Goal: Information Seeking & Learning: Learn about a topic

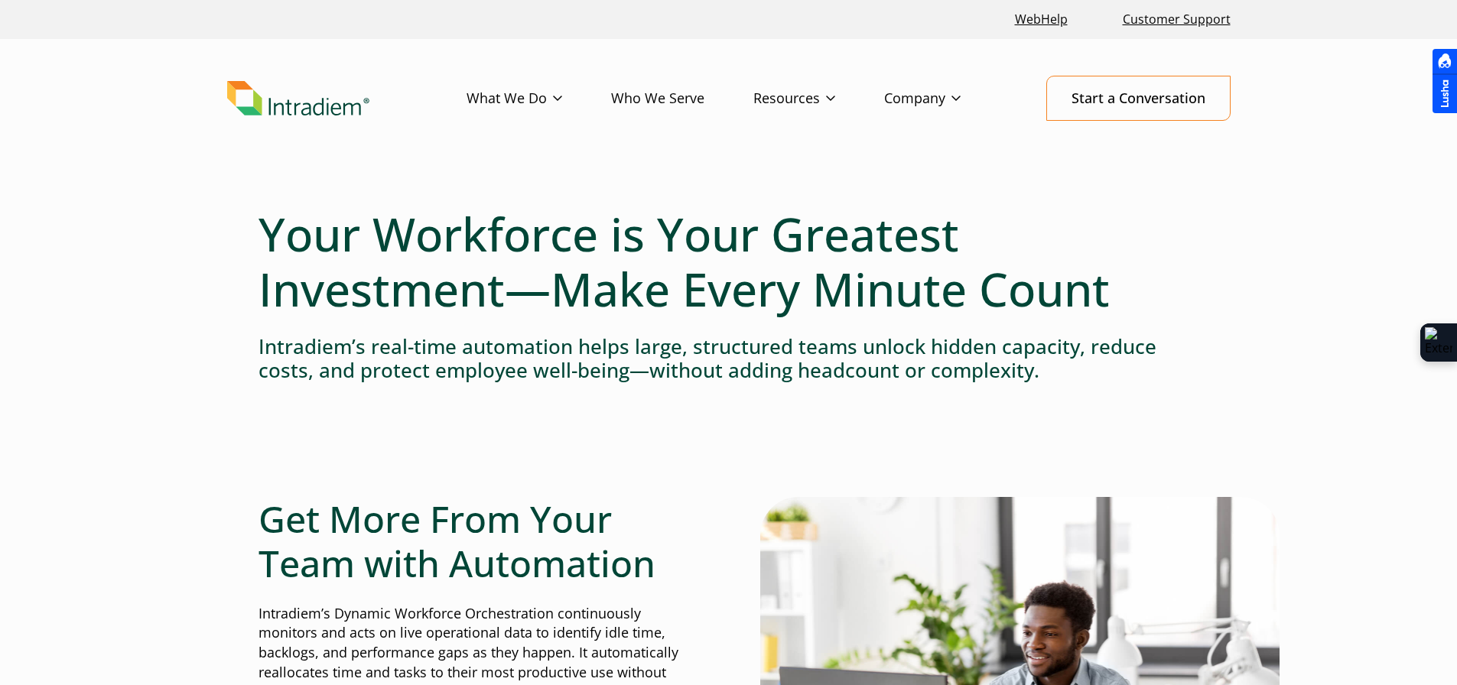
click at [799, 96] on link "Resources" at bounding box center [818, 98] width 131 height 44
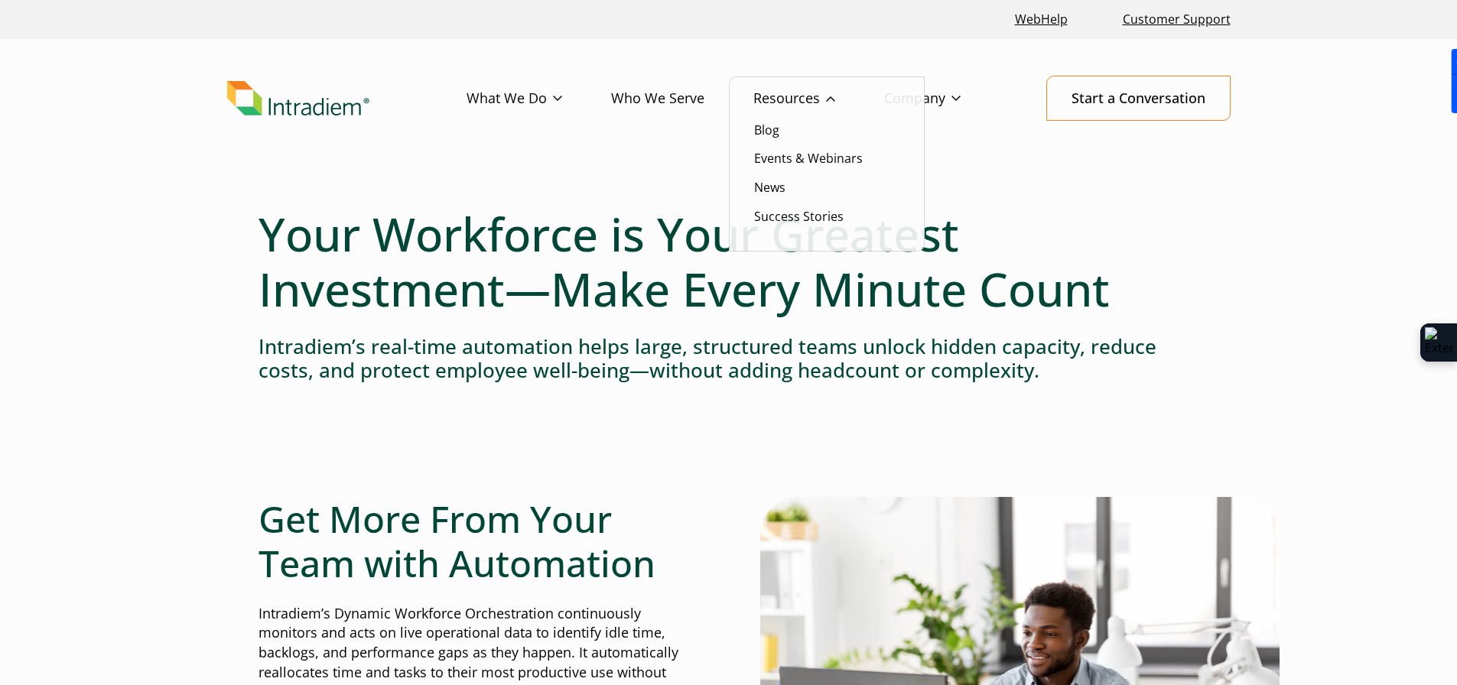
click at [791, 91] on link "Resources" at bounding box center [818, 98] width 131 height 44
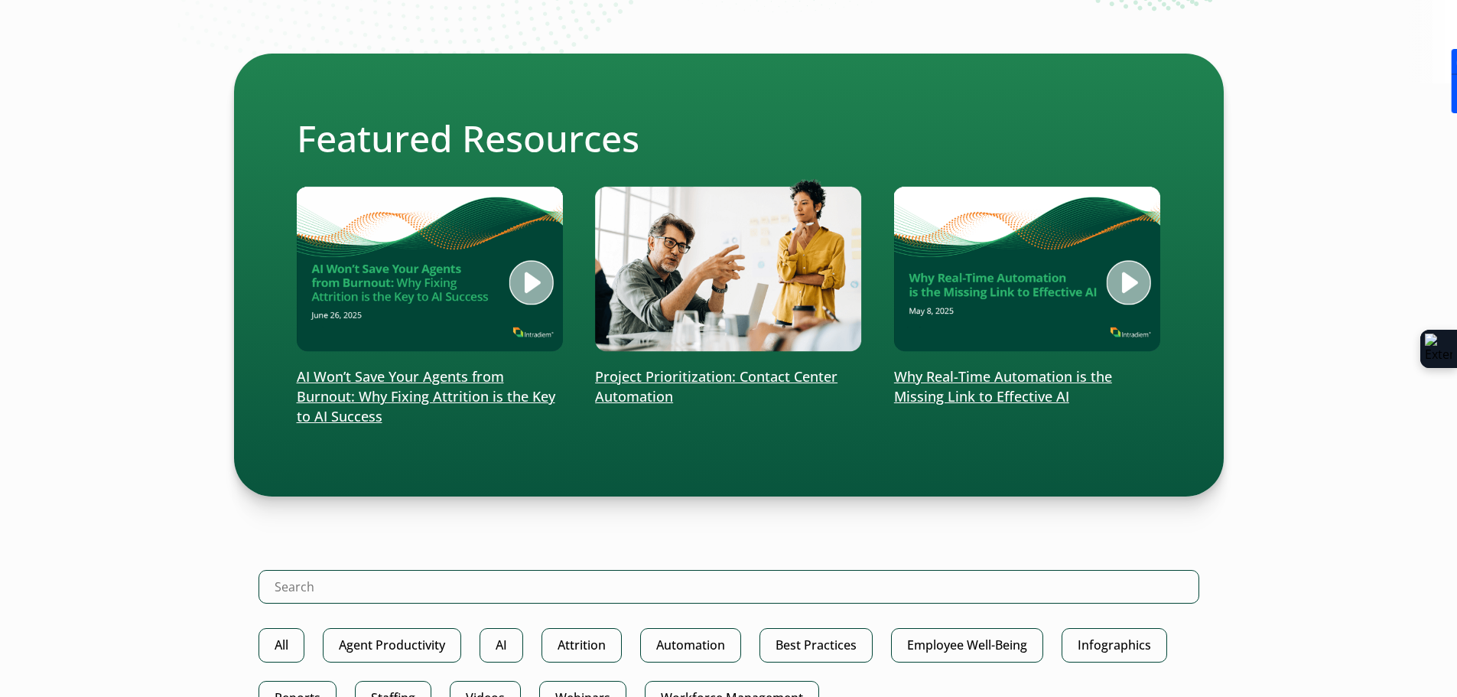
scroll to position [612, 0]
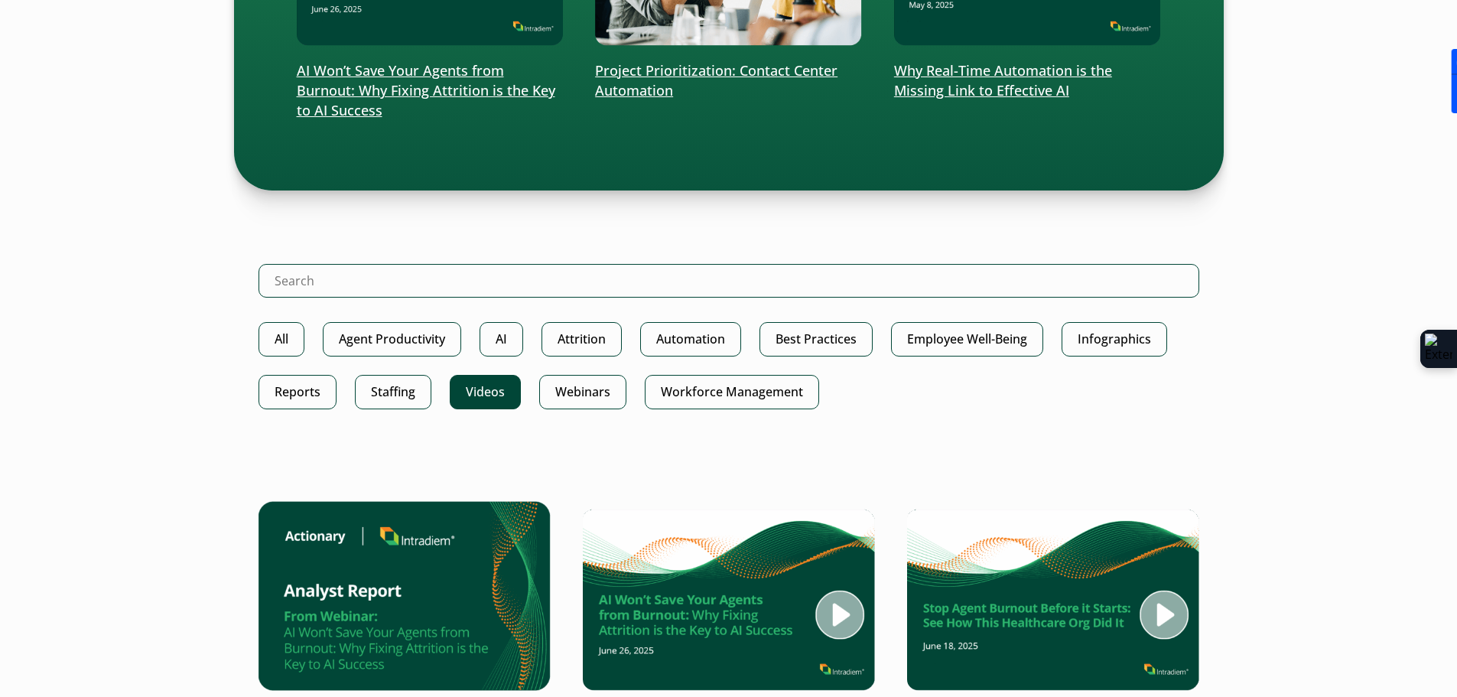
click at [490, 393] on link "Videos" at bounding box center [485, 392] width 71 height 34
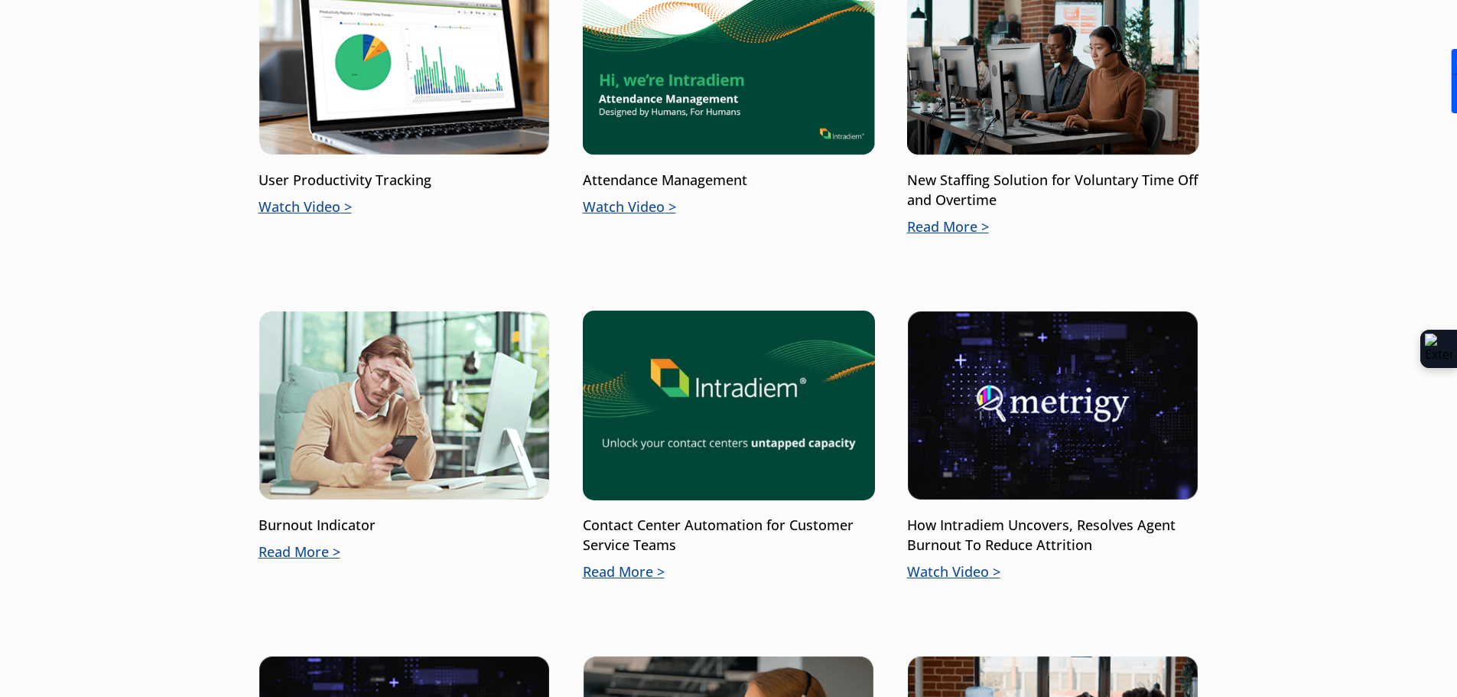
scroll to position [765, 0]
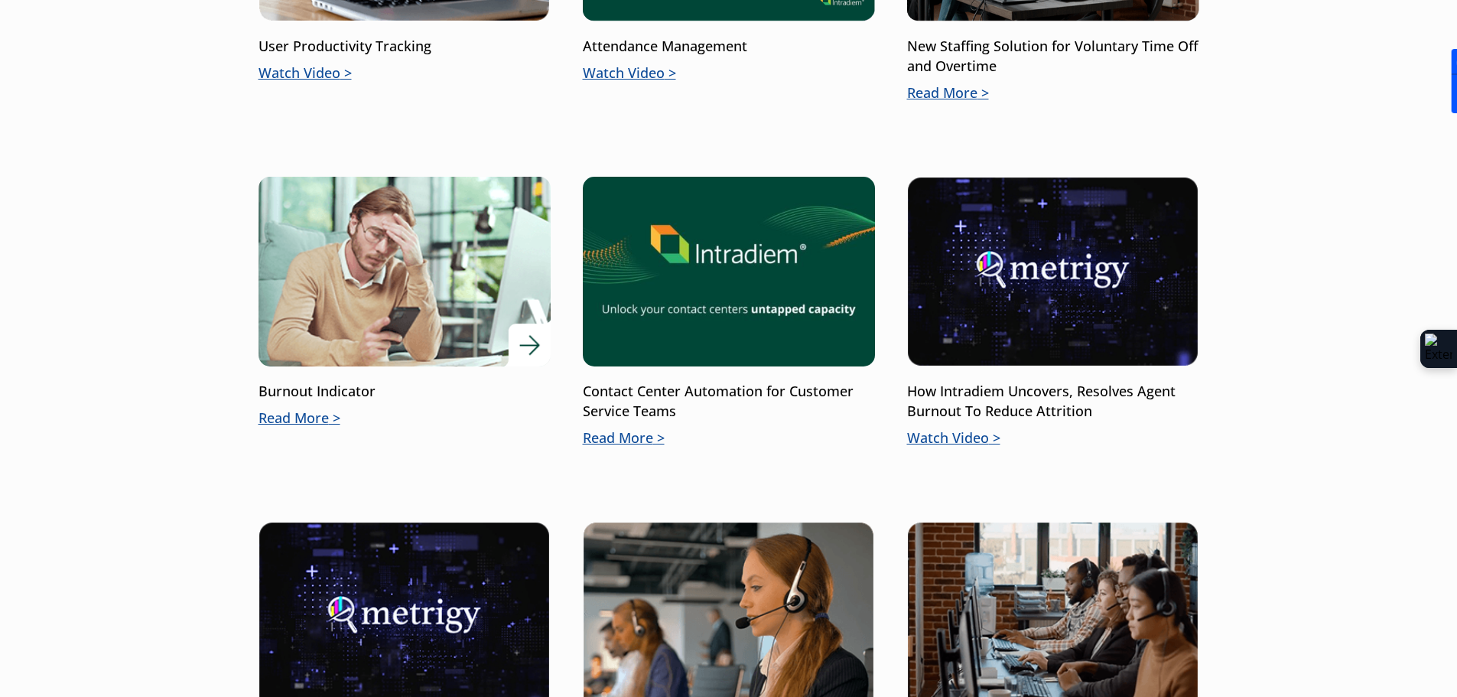
click at [323, 412] on p "Read More" at bounding box center [404, 418] width 292 height 20
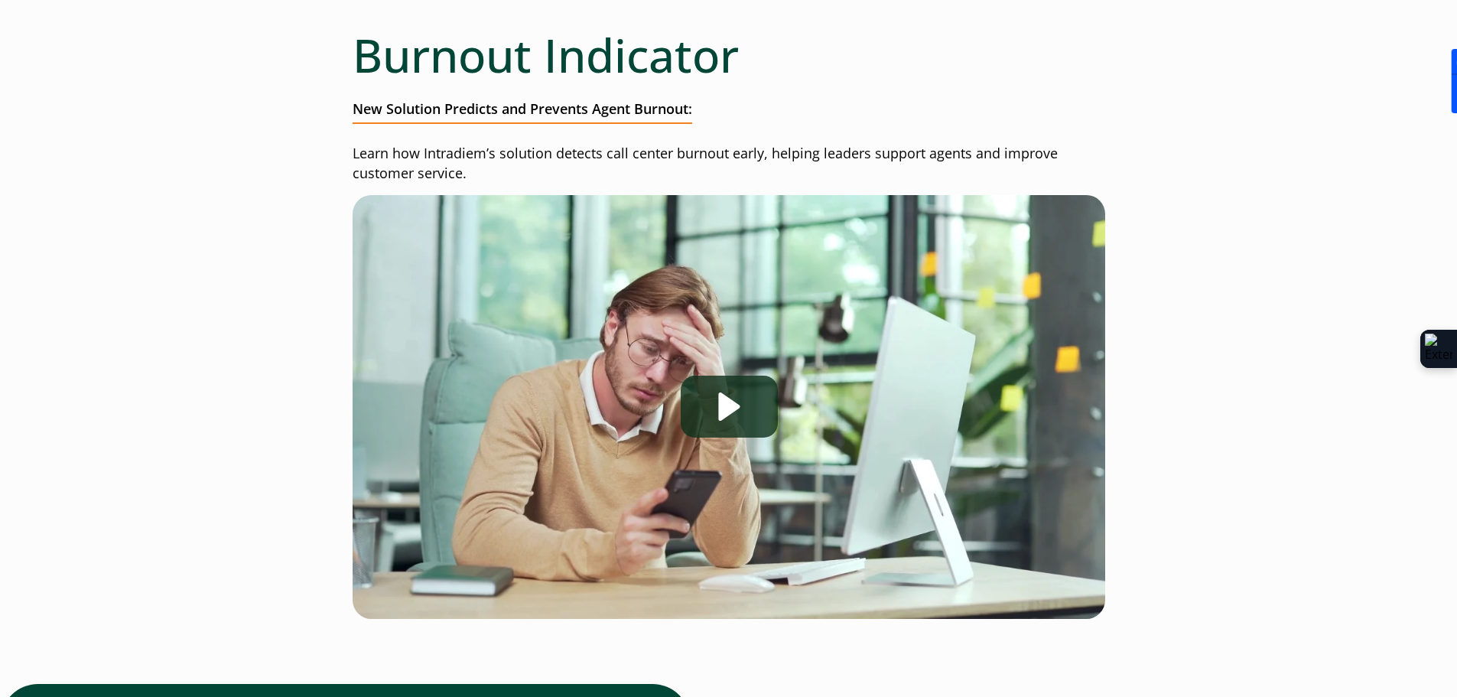
scroll to position [153, 0]
